Goal: Check status: Check status

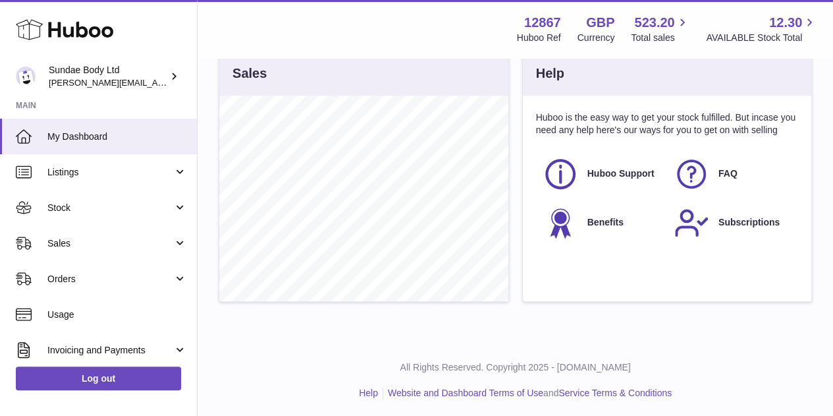
scroll to position [249, 0]
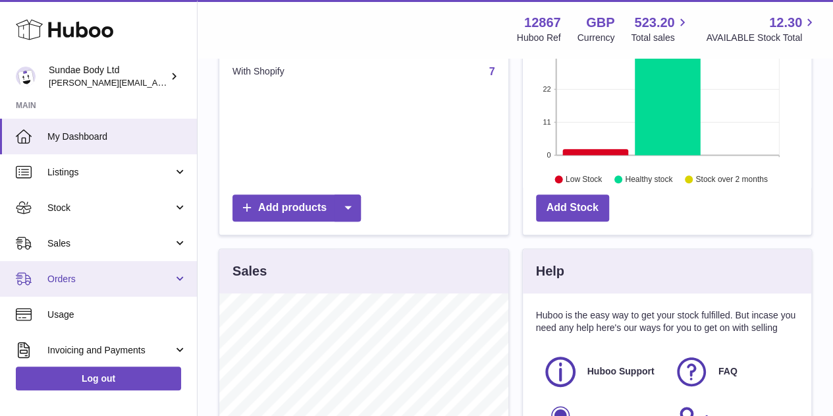
click at [61, 275] on span "Orders" at bounding box center [110, 279] width 126 height 13
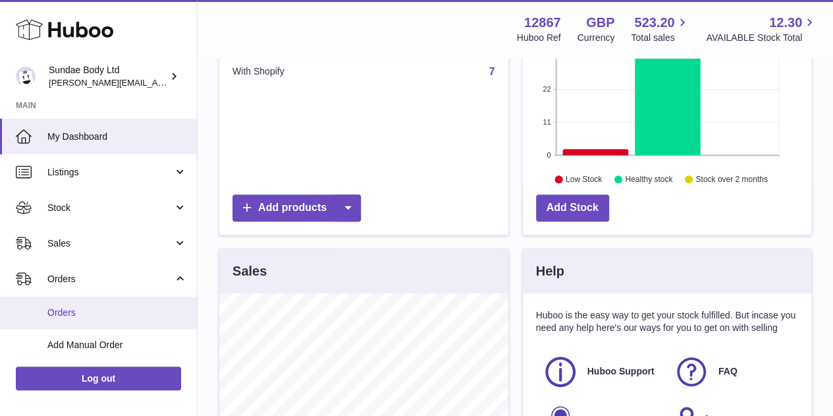
click at [61, 305] on link "Orders" at bounding box center [98, 312] width 197 height 32
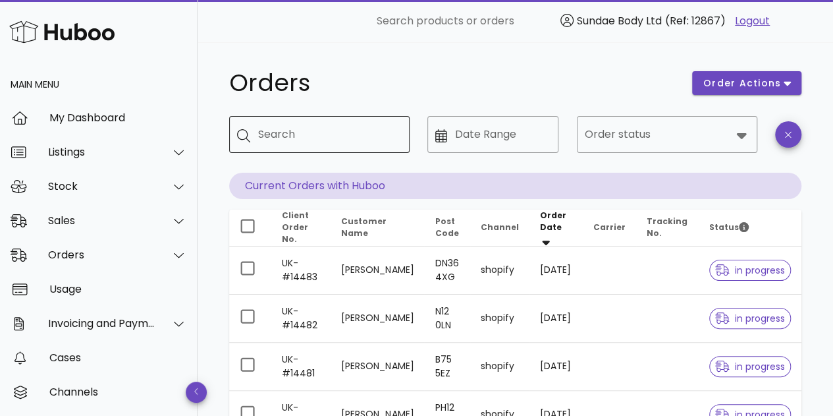
click at [276, 133] on input "Search" at bounding box center [328, 134] width 141 height 21
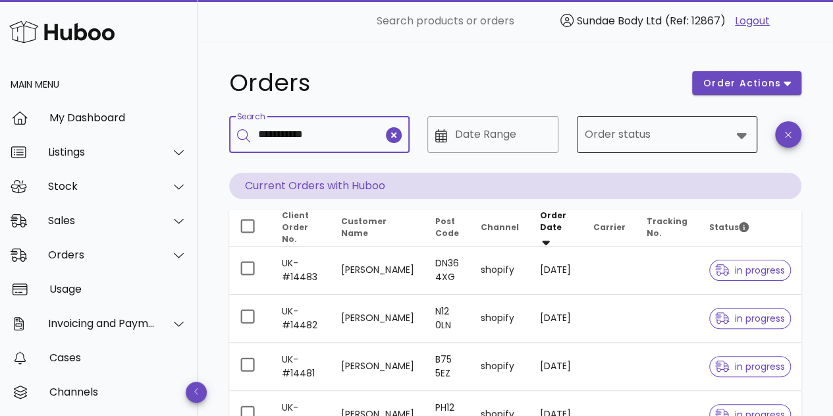
type input "**********"
click at [737, 132] on icon at bounding box center [742, 135] width 16 height 16
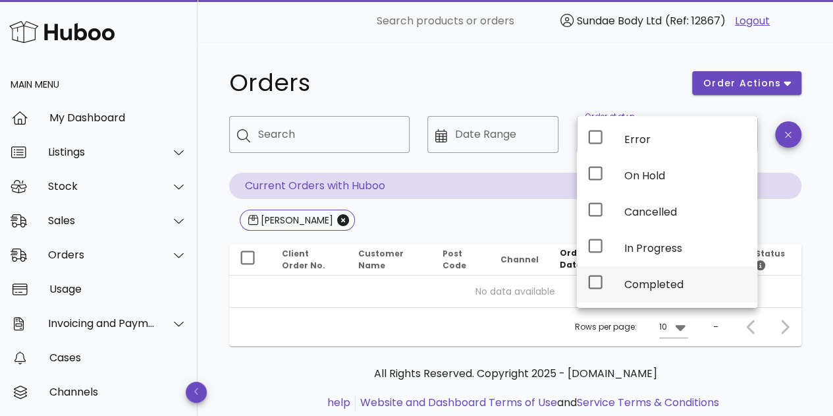
click at [635, 279] on div "Completed" at bounding box center [686, 284] width 123 height 13
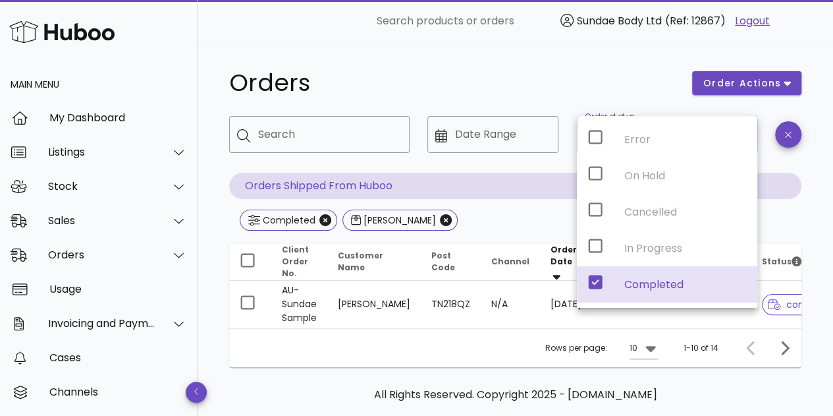
click at [607, 86] on h1 "Orders" at bounding box center [452, 83] width 447 height 24
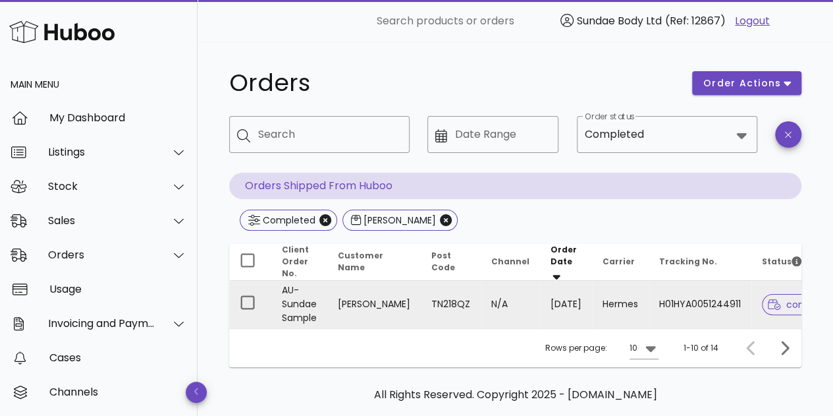
click at [592, 300] on td "Hermes" at bounding box center [620, 304] width 57 height 47
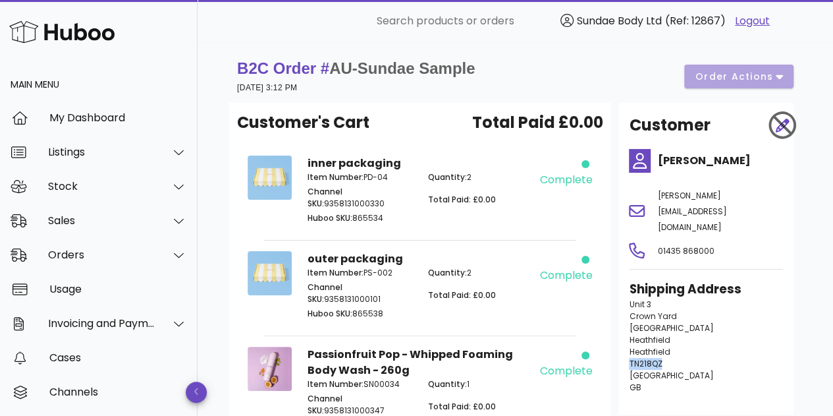
drag, startPoint x: 666, startPoint y: 330, endPoint x: 630, endPoint y: 330, distance: 36.2
click at [630, 330] on p "[STREET_ADDRESS]" at bounding box center [706, 345] width 154 height 95
copy span "TN218QZ"
